Goal: Task Accomplishment & Management: Use online tool/utility

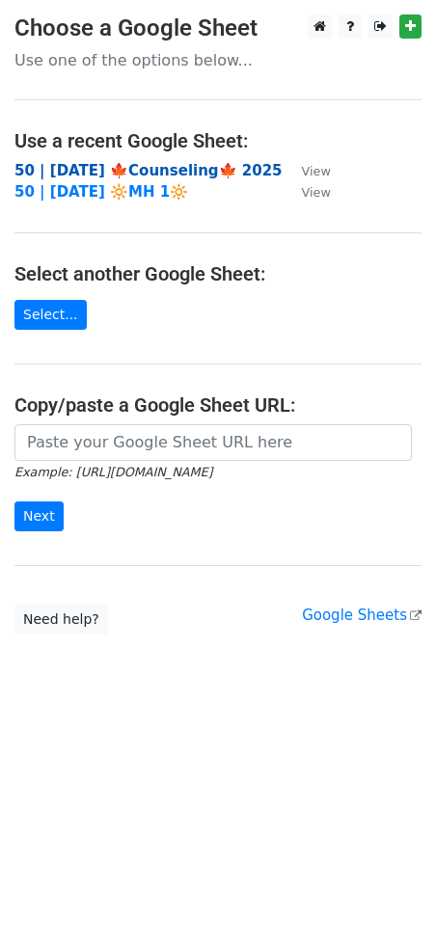
click at [82, 162] on strong "50 | [DATE] 🍁Counseling🍁 2025" at bounding box center [148, 170] width 268 height 17
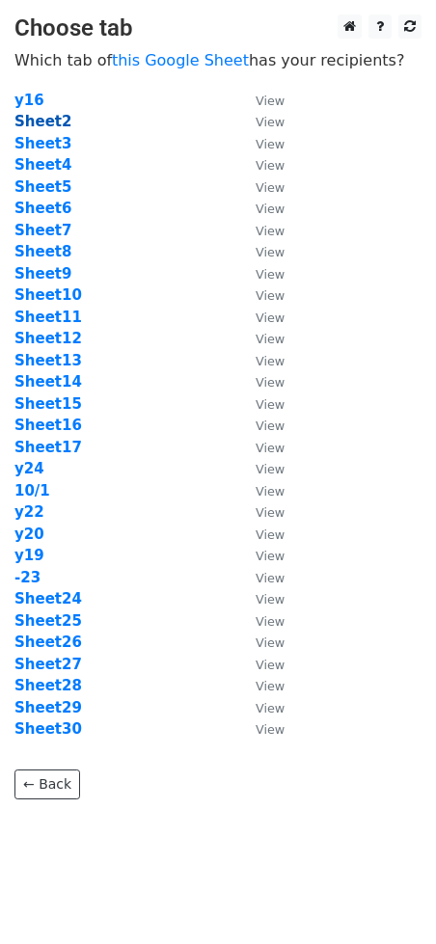
click at [44, 121] on strong "Sheet2" at bounding box center [42, 121] width 57 height 17
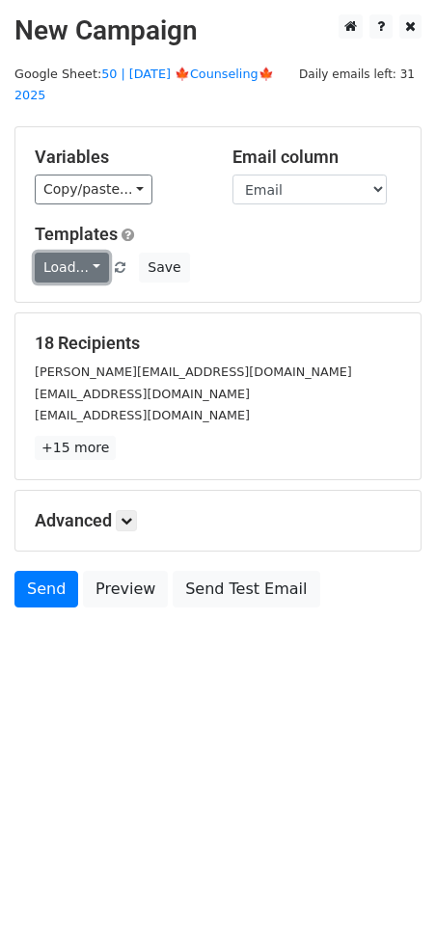
click at [84, 254] on link "Load..." at bounding box center [72, 268] width 74 height 30
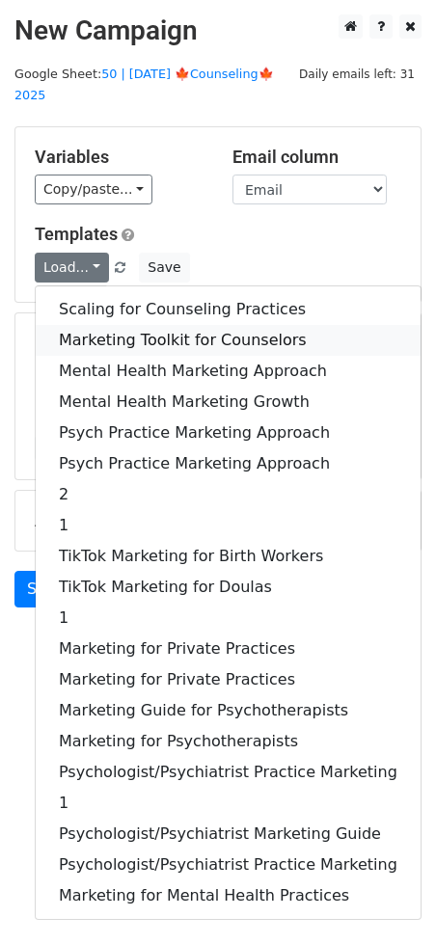
click at [123, 325] on link "Marketing Toolkit for Counselors" at bounding box center [228, 340] width 385 height 31
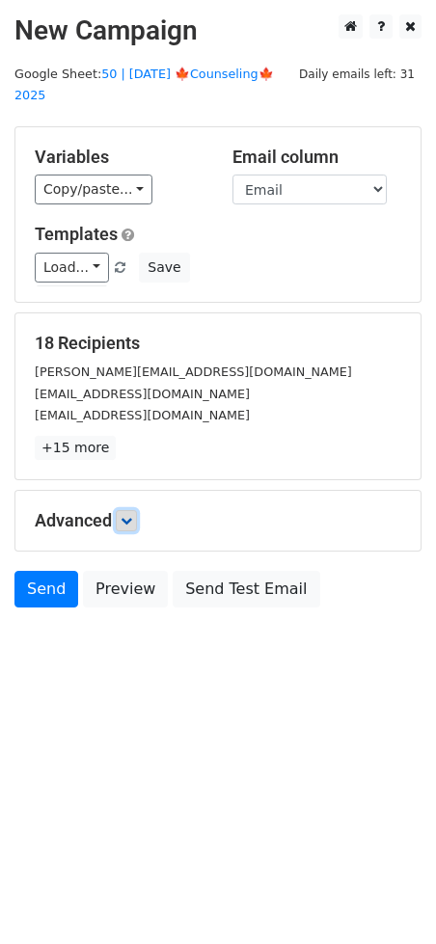
click at [129, 515] on icon at bounding box center [127, 521] width 12 height 12
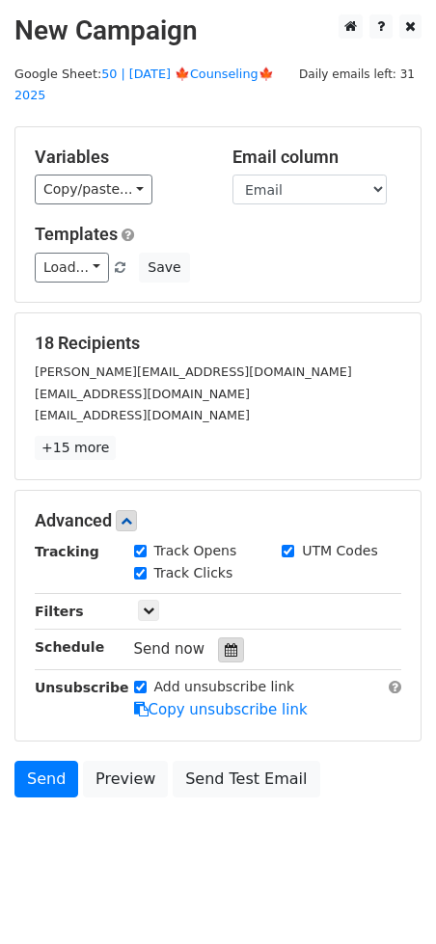
click at [225, 643] on icon at bounding box center [231, 649] width 13 height 13
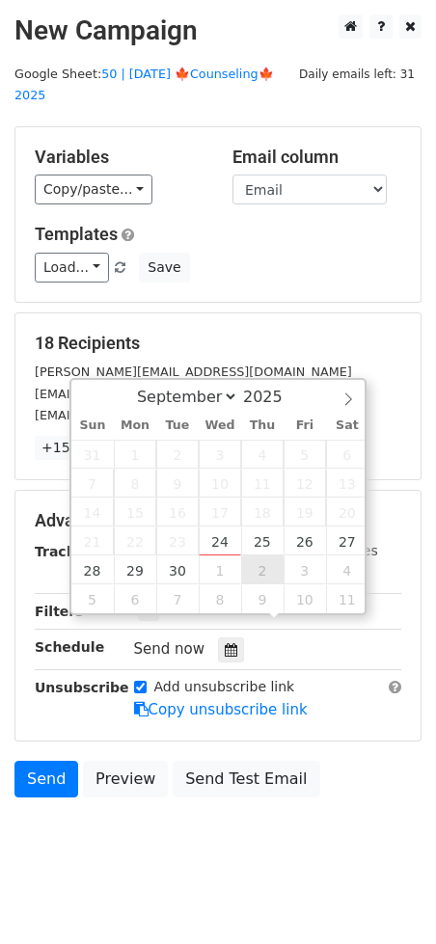
type input "2025-10-02 12:00"
select select "9"
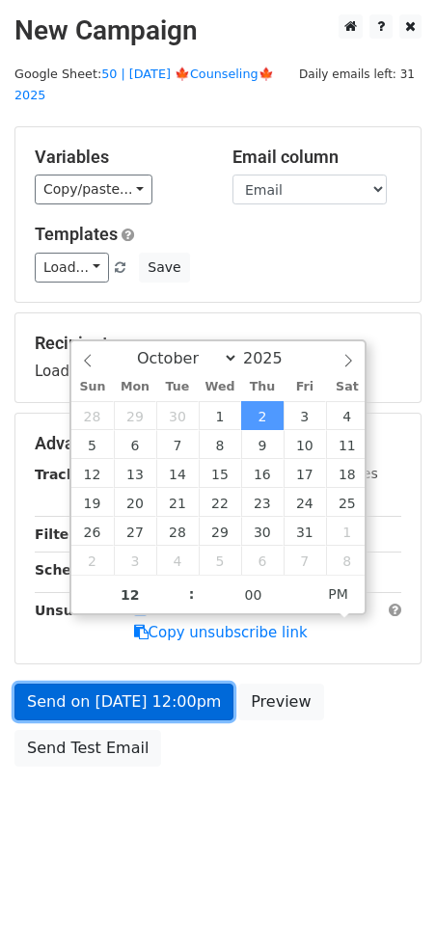
click at [169, 684] on link "Send on Oct 2 at 12:00pm" at bounding box center [123, 702] width 219 height 37
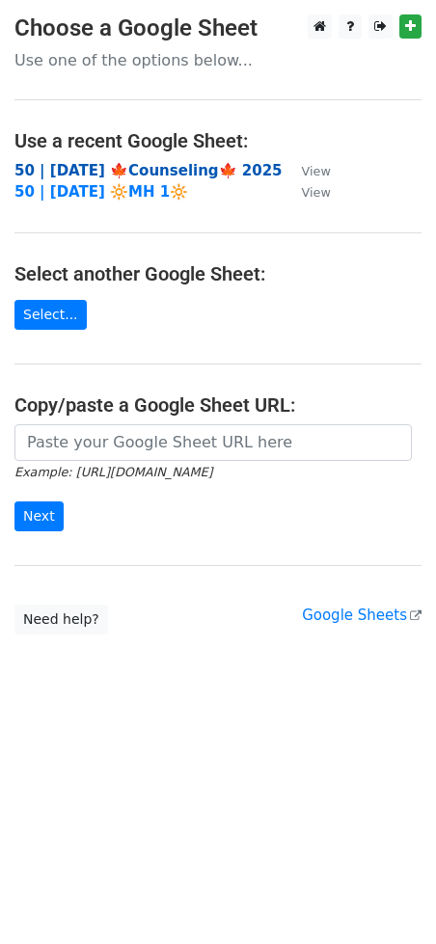
click at [178, 171] on strong "50 | [DATE] 🍁Counseling🍁 2025" at bounding box center [148, 170] width 268 height 17
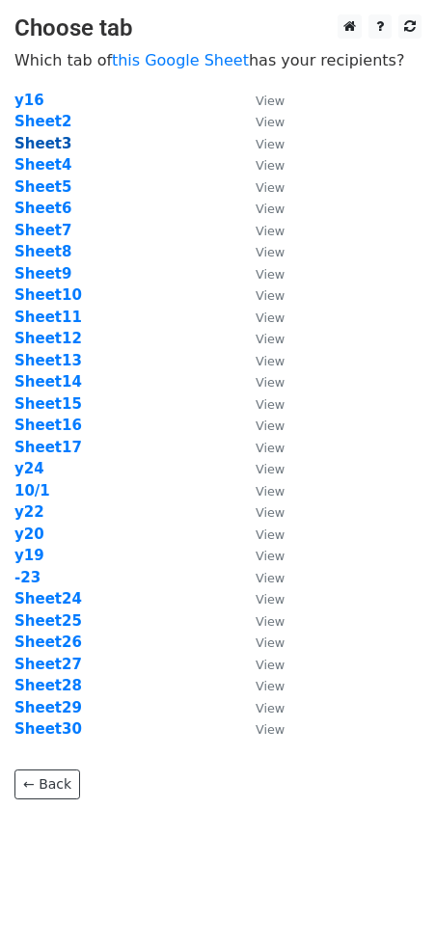
click at [45, 145] on strong "Sheet3" at bounding box center [42, 143] width 57 height 17
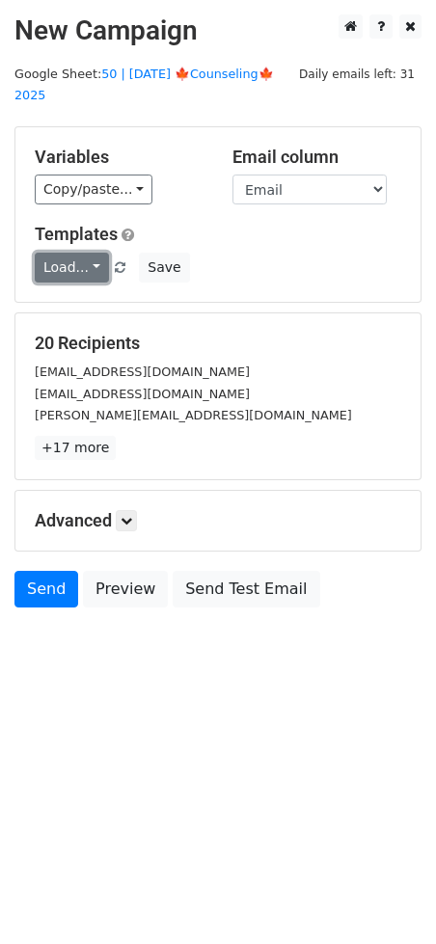
click at [92, 253] on link "Load..." at bounding box center [72, 268] width 74 height 30
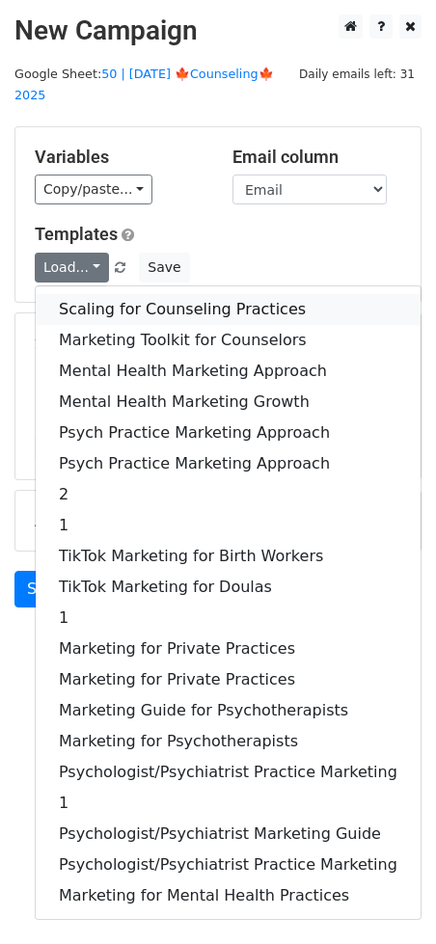
click at [118, 294] on link "Scaling for Counseling Practices" at bounding box center [228, 309] width 385 height 31
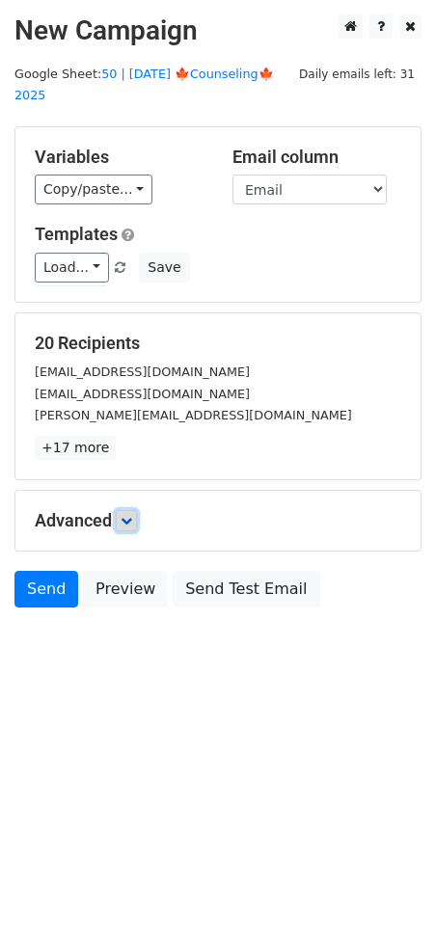
click at [131, 515] on icon at bounding box center [127, 521] width 12 height 12
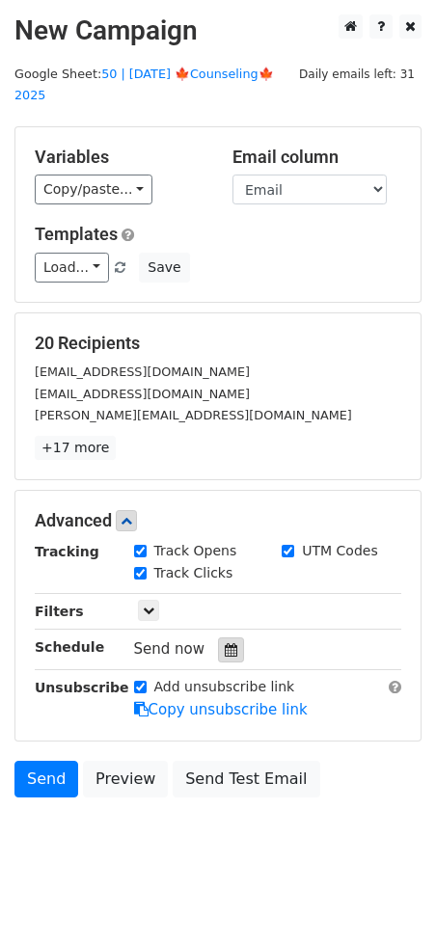
click at [218, 637] on div at bounding box center [231, 649] width 26 height 25
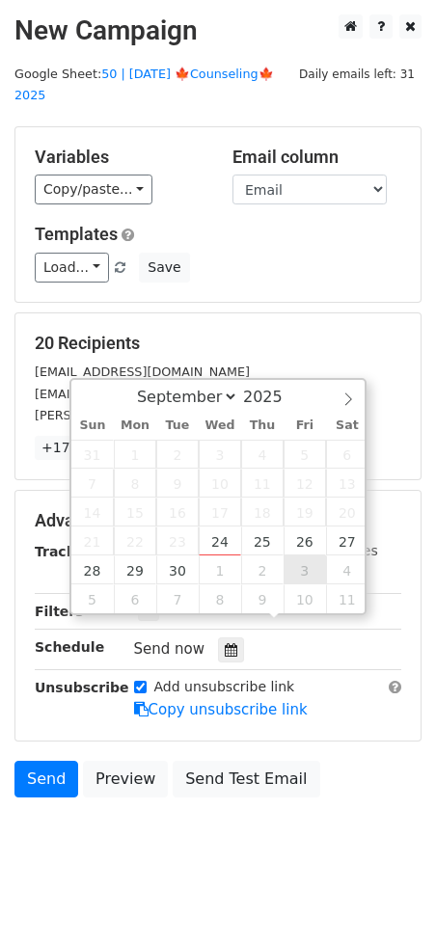
type input "2025-10-03 12:00"
select select "9"
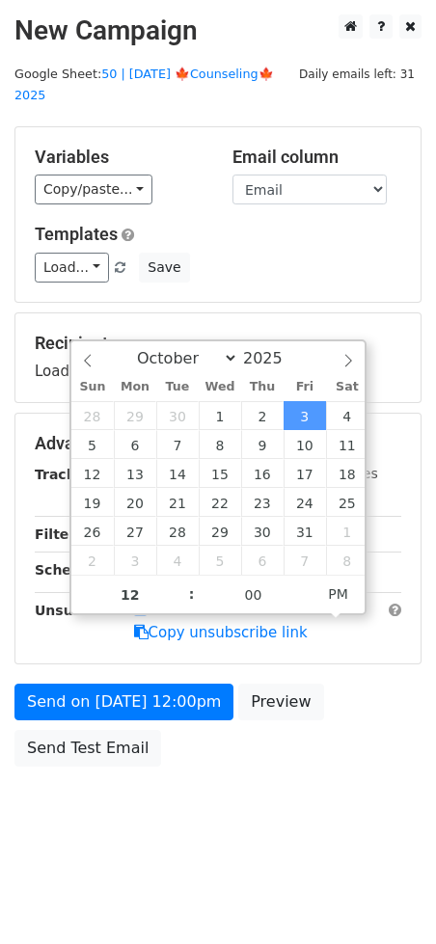
click at [172, 696] on div "Send on Oct 3 at 12:00pm Preview Send Test Email" at bounding box center [218, 730] width 436 height 93
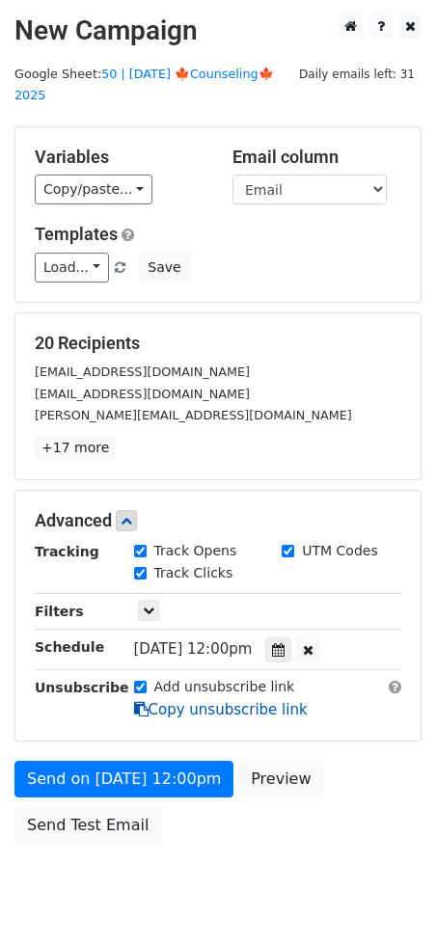
click at [153, 701] on link "Copy unsubscribe link" at bounding box center [221, 709] width 174 height 17
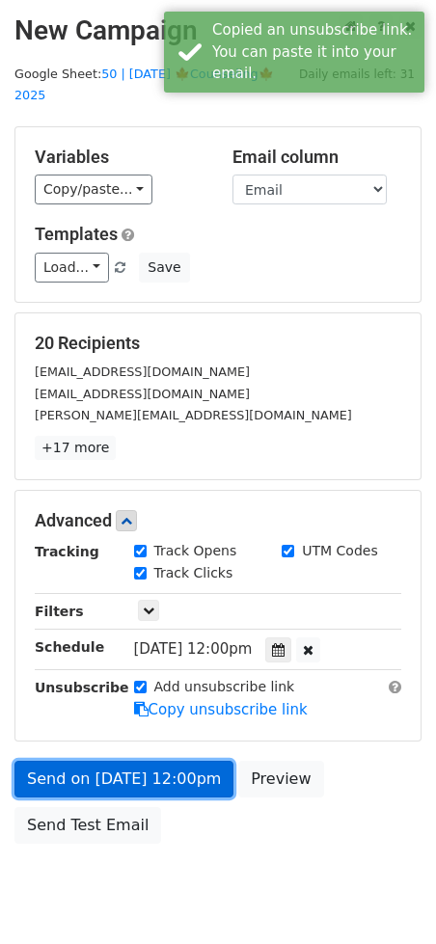
click at [146, 761] on link "Send on Oct 3 at 12:00pm" at bounding box center [123, 779] width 219 height 37
click at [71, 761] on link "Send on Oct 3 at 12:00pm" at bounding box center [123, 779] width 219 height 37
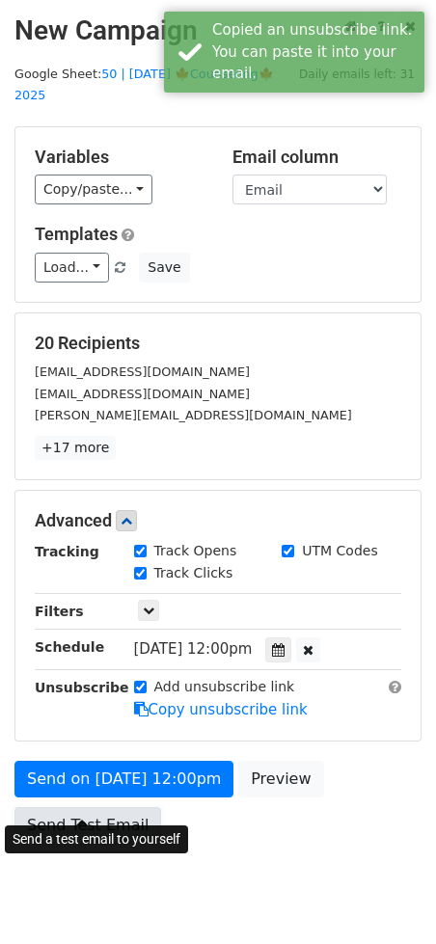
click at [88, 809] on link "Send Test Email" at bounding box center [87, 825] width 147 height 37
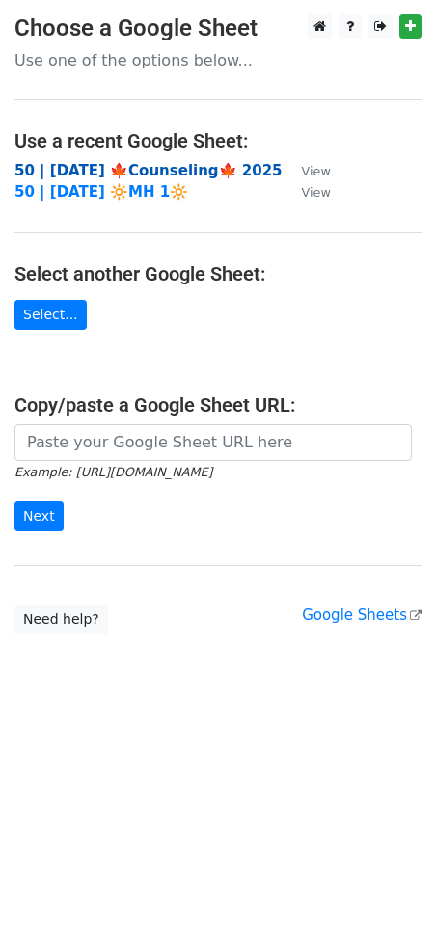
click at [71, 170] on strong "50 | SEP 23 🍁Counseling🍁 2025" at bounding box center [148, 170] width 268 height 17
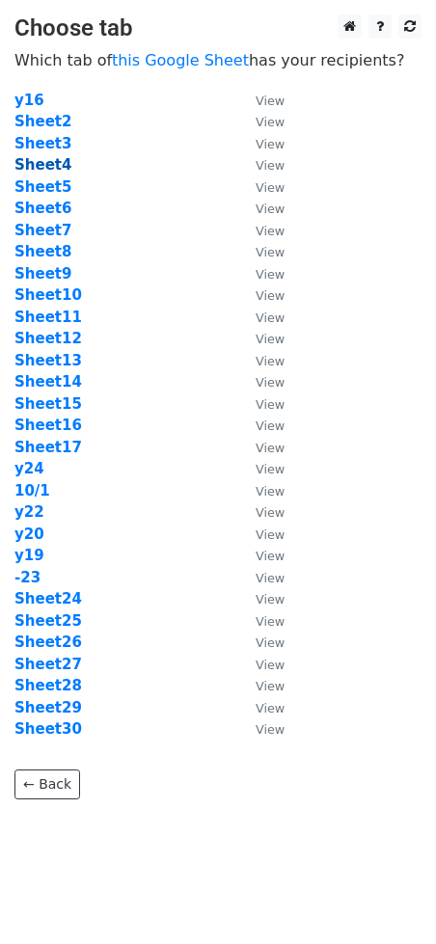
click at [50, 167] on strong "Sheet4" at bounding box center [42, 164] width 57 height 17
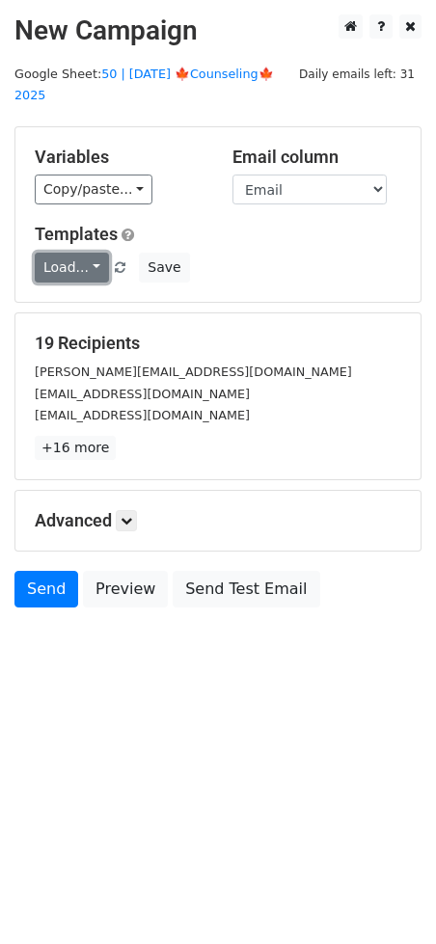
click at [62, 253] on link "Load..." at bounding box center [72, 268] width 74 height 30
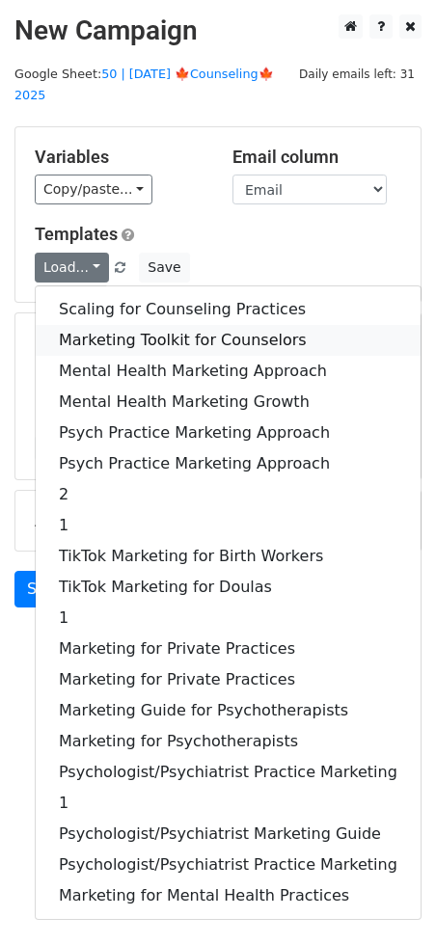
click at [107, 325] on link "Marketing Toolkit for Counselors" at bounding box center [228, 340] width 385 height 31
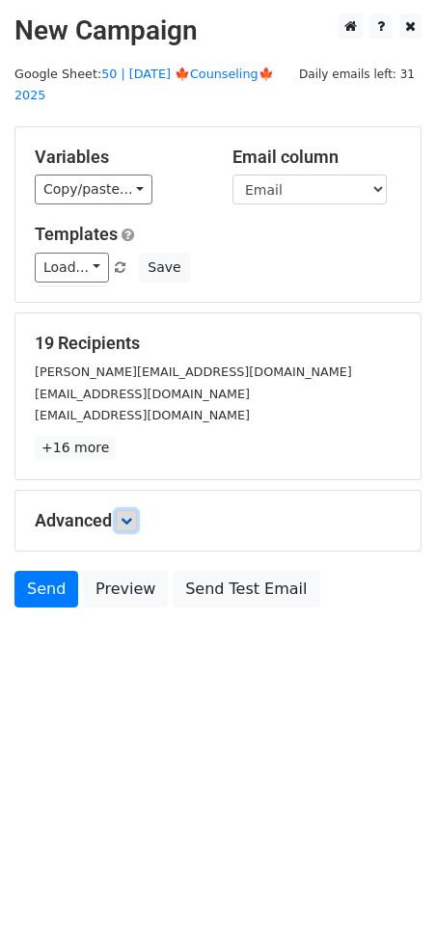
click at [126, 515] on icon at bounding box center [127, 521] width 12 height 12
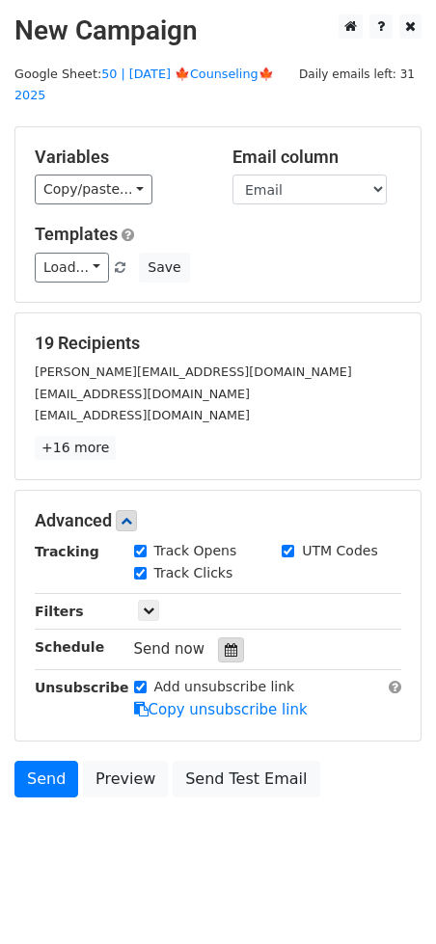
drag, startPoint x: 209, startPoint y: 648, endPoint x: 215, endPoint y: 634, distance: 14.7
click at [208, 647] on div "Tracking Track Opens UTM Codes Track Clicks Filters Only include spreadsheet ro…" at bounding box center [218, 631] width 366 height 180
click at [225, 643] on icon at bounding box center [231, 649] width 13 height 13
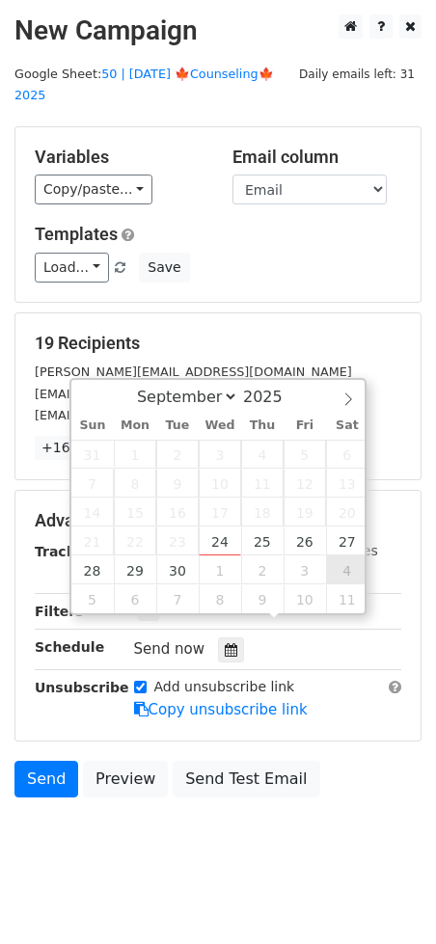
type input "[DATE] 12:00"
select select "9"
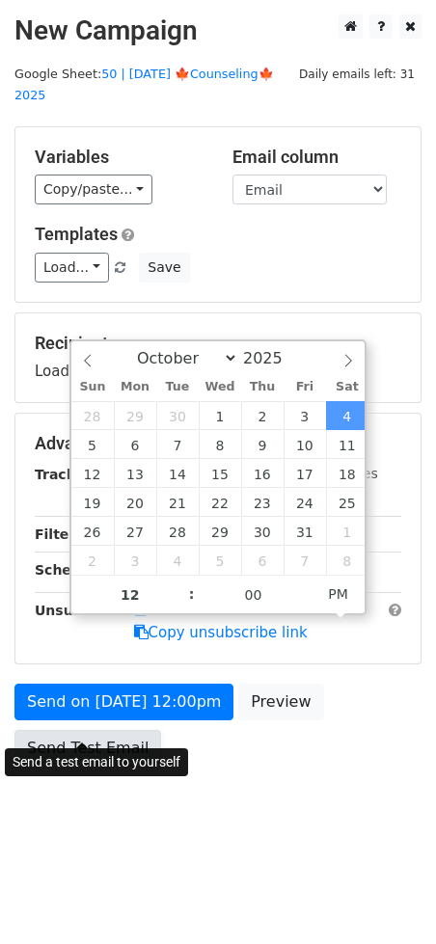
click at [108, 730] on link "Send Test Email" at bounding box center [87, 748] width 147 height 37
